Goal: Task Accomplishment & Management: Use online tool/utility

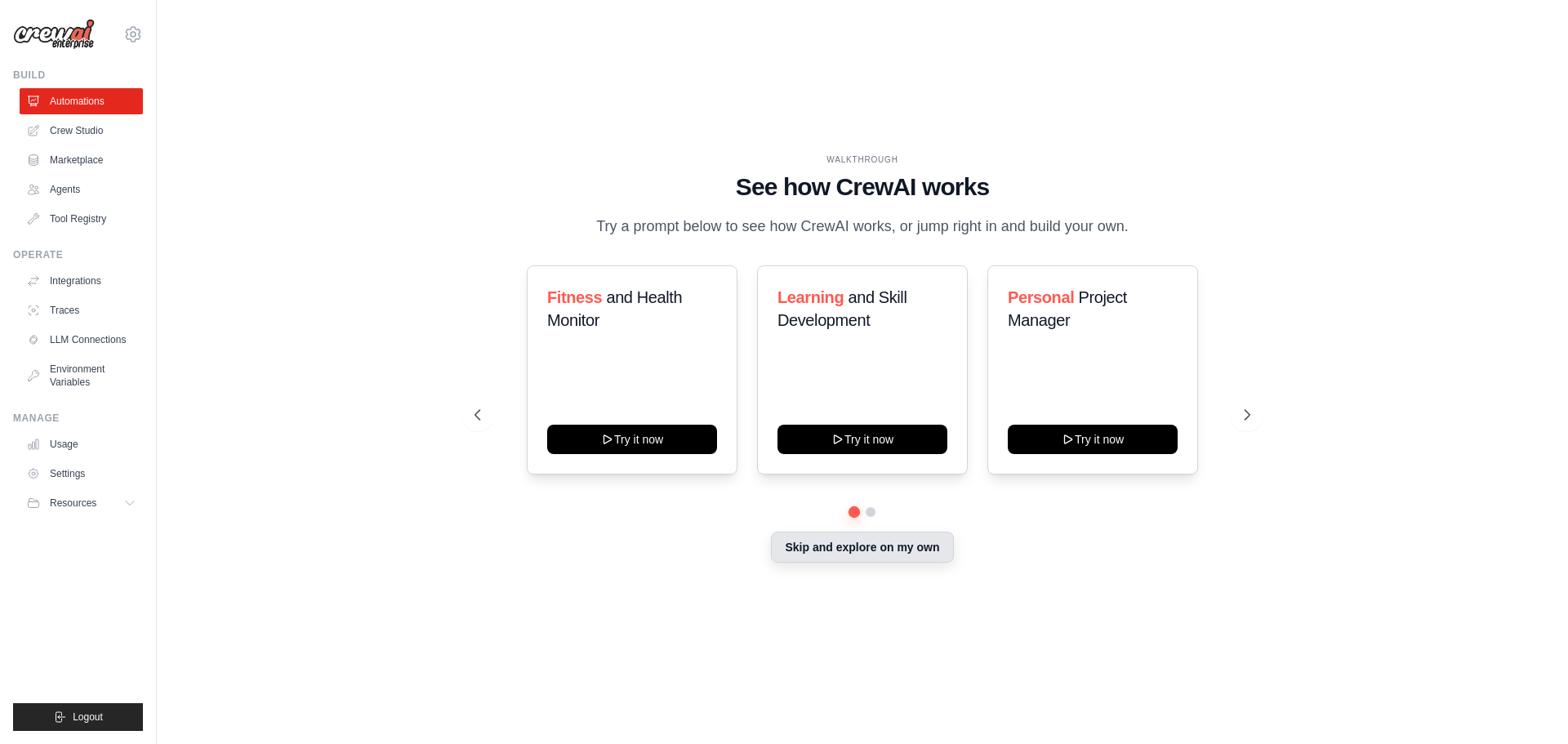
click at [837, 556] on button "Skip and explore on my own" at bounding box center [861, 547] width 182 height 31
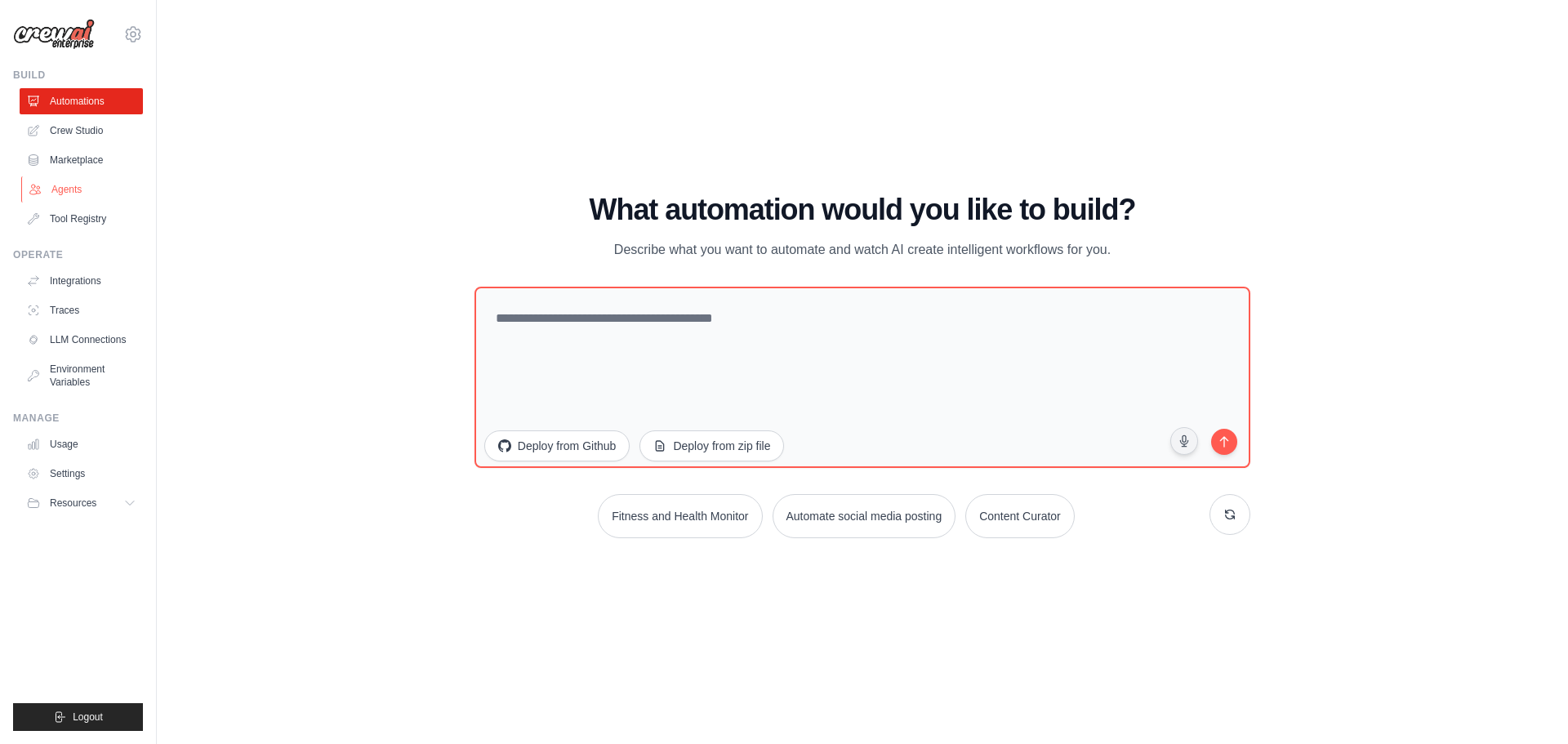
click at [72, 186] on link "Agents" at bounding box center [83, 189] width 124 height 26
click at [69, 191] on link "Agents" at bounding box center [83, 189] width 124 height 26
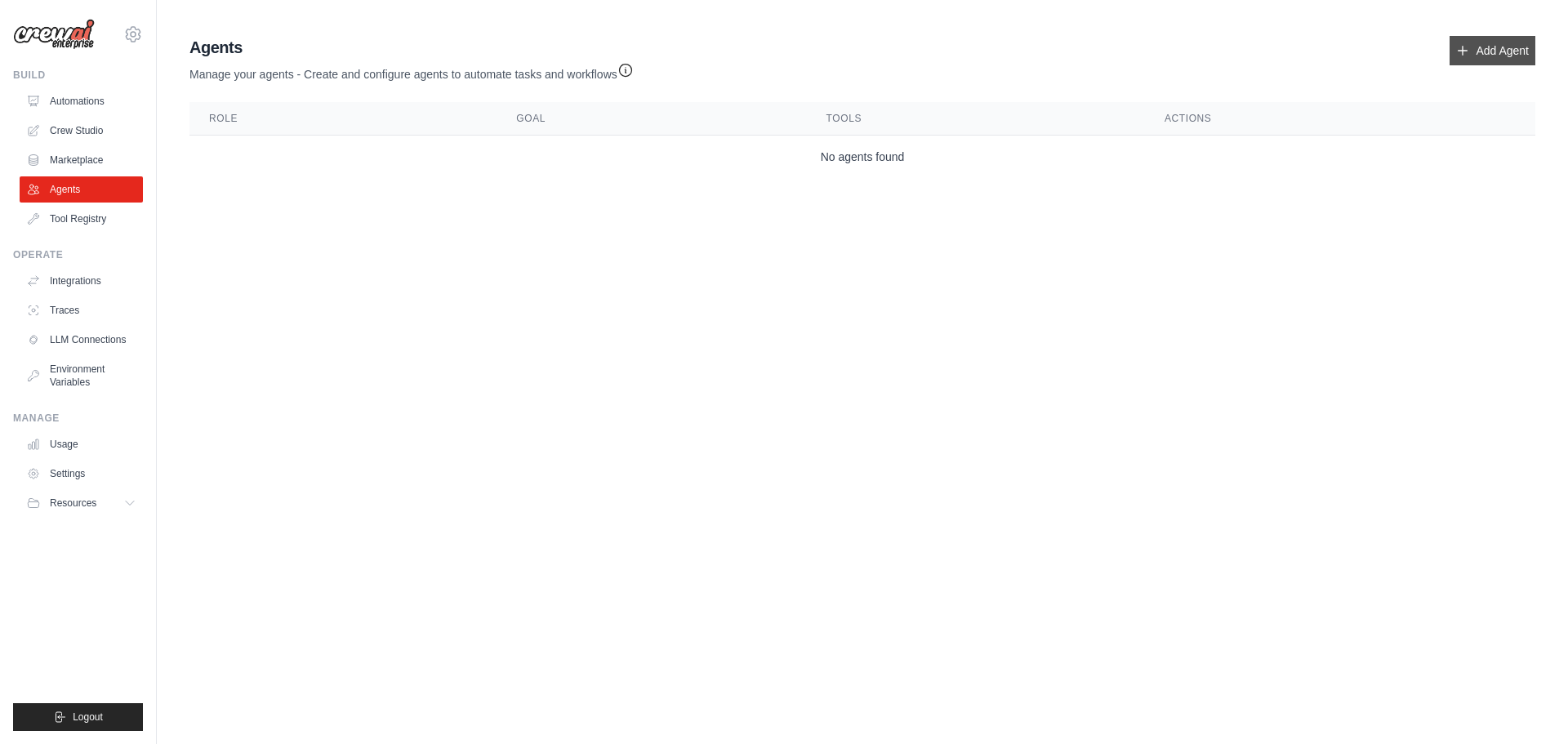
click at [1478, 53] on link "Add Agent" at bounding box center [1493, 50] width 85 height 29
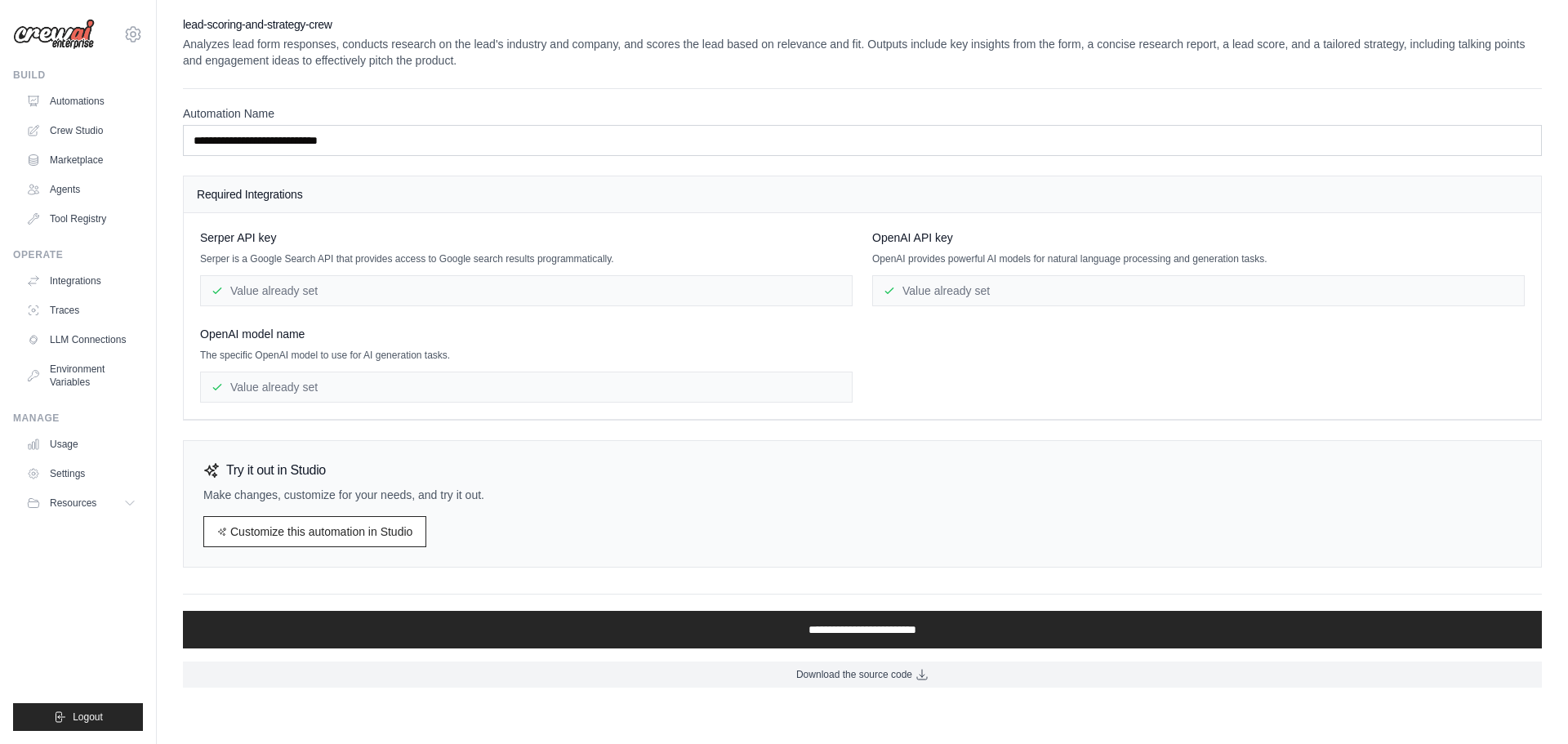
click at [382, 288] on div "Value already set" at bounding box center [526, 291] width 653 height 31
click at [75, 212] on link "Tool Registry" at bounding box center [83, 218] width 124 height 26
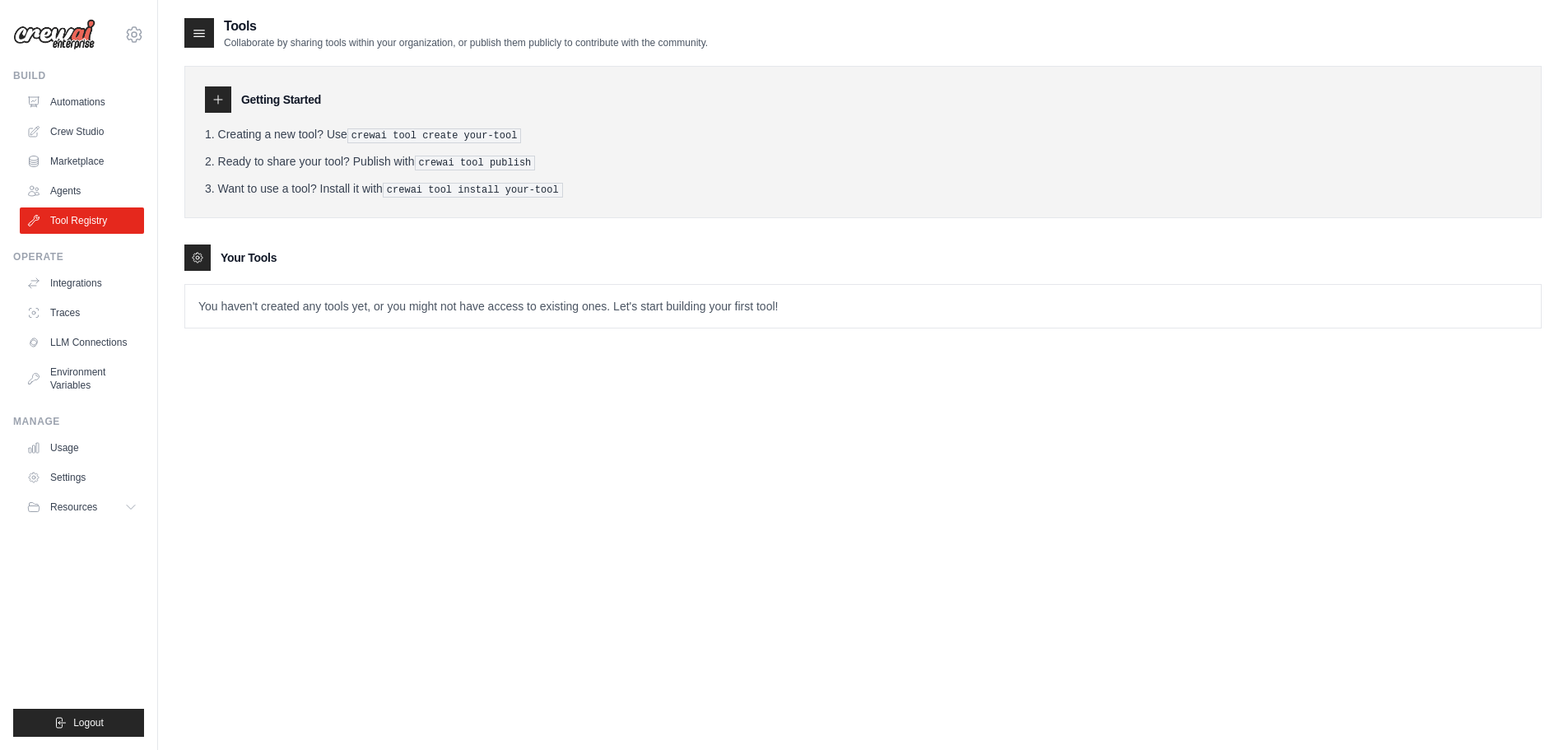
click at [69, 43] on img at bounding box center [54, 34] width 83 height 31
click at [73, 34] on img at bounding box center [54, 34] width 83 height 31
